Goal: Contribute content

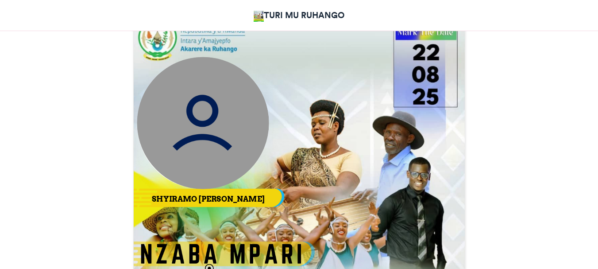
scroll to position [310, 0]
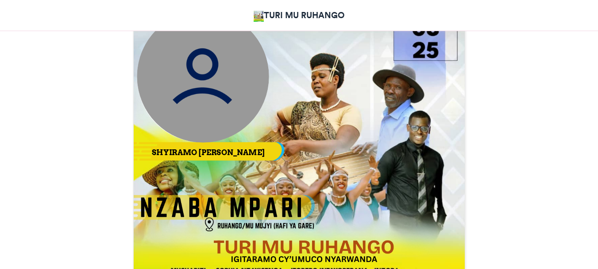
click at [219, 137] on img at bounding box center [203, 76] width 132 height 132
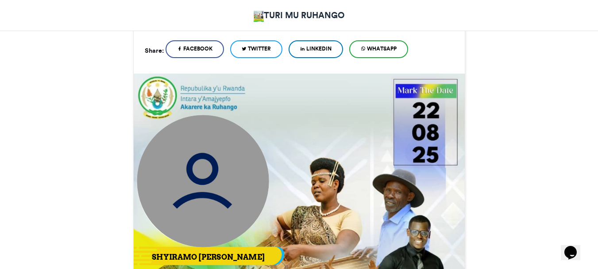
scroll to position [221, 0]
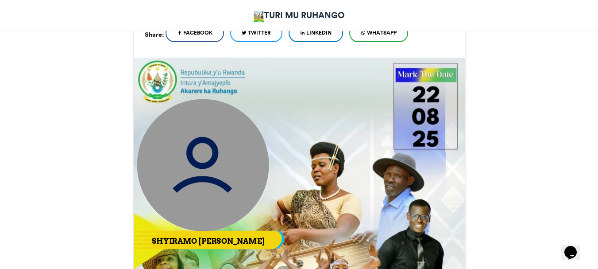
click at [198, 150] on img at bounding box center [203, 165] width 132 height 132
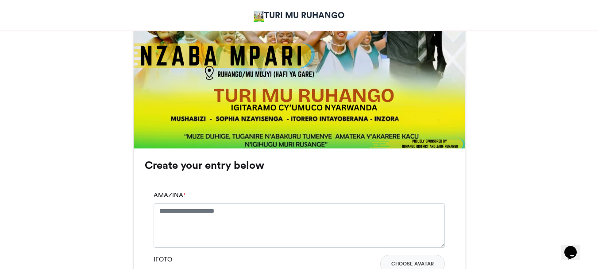
scroll to position [487, 0]
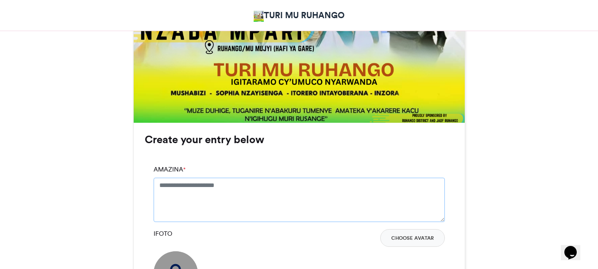
click at [219, 187] on textarea "AMAZINA *" at bounding box center [299, 199] width 291 height 44
type textarea "*"
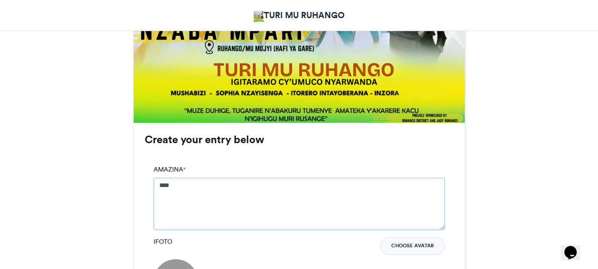
type textarea "****"
click at [397, 247] on button "Choose Avatar" at bounding box center [412, 246] width 65 height 18
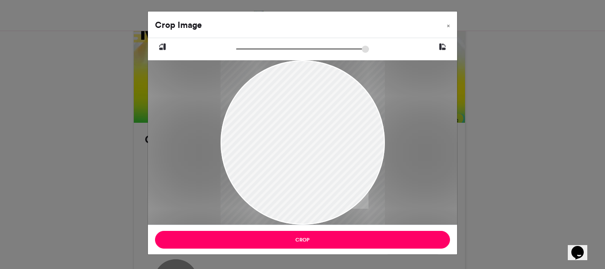
drag, startPoint x: 322, startPoint y: 139, endPoint x: 320, endPoint y: 171, distance: 31.9
click at [320, 171] on div at bounding box center [302, 174] width 164 height 233
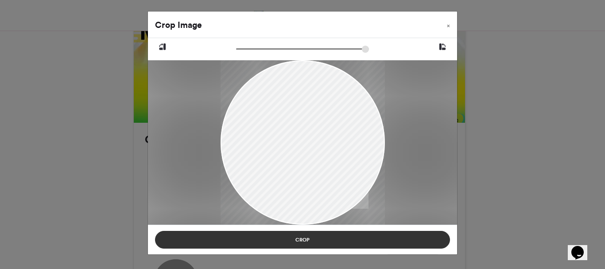
click at [385, 238] on button "Crop" at bounding box center [302, 240] width 295 height 18
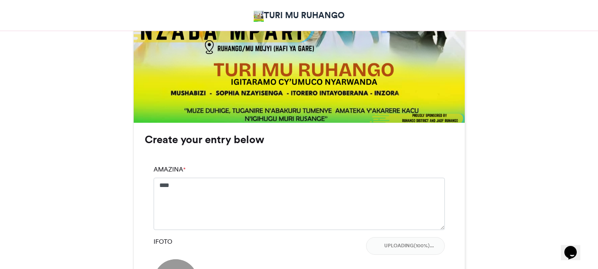
scroll to position [664, 0]
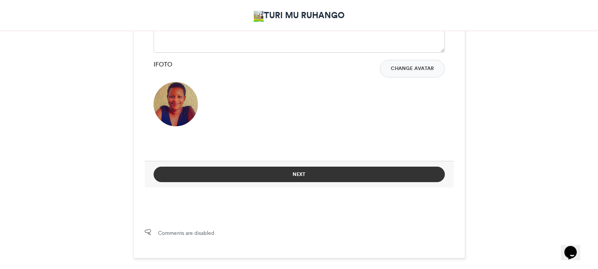
click at [282, 173] on button "Next" at bounding box center [299, 173] width 291 height 15
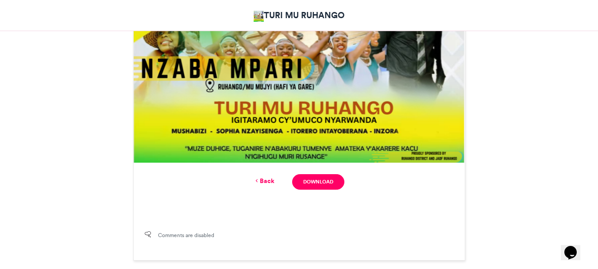
scroll to position [512, 0]
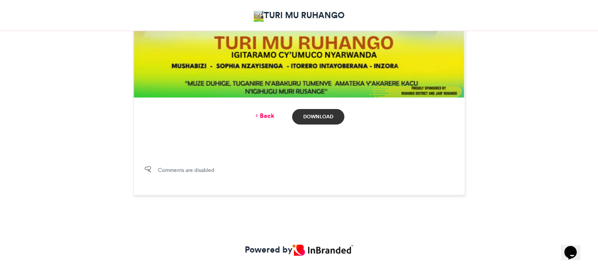
click at [331, 118] on link "Download" at bounding box center [318, 116] width 52 height 15
